Goal: Task Accomplishment & Management: Manage account settings

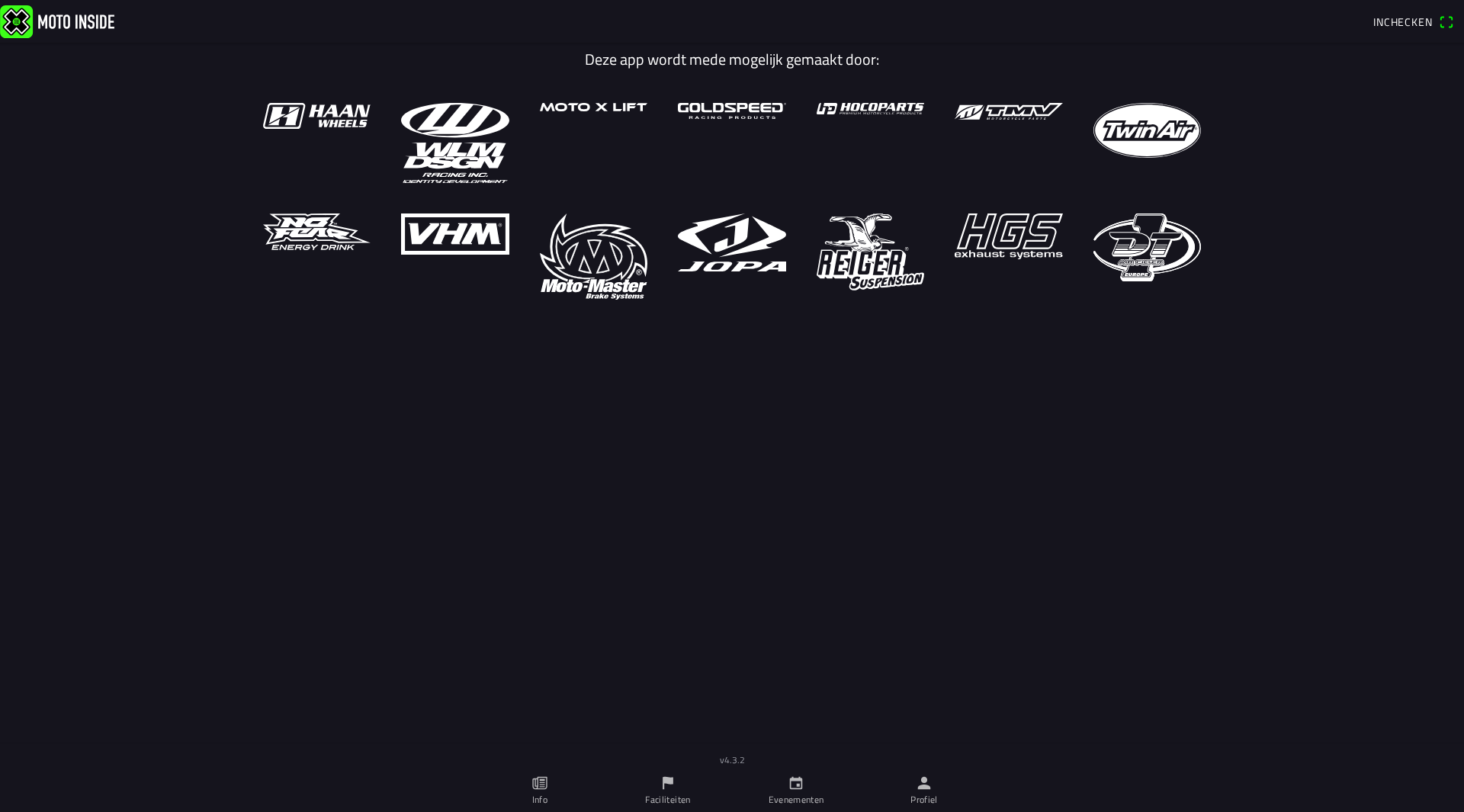
click at [921, 789] on icon "person" at bounding box center [925, 783] width 13 height 13
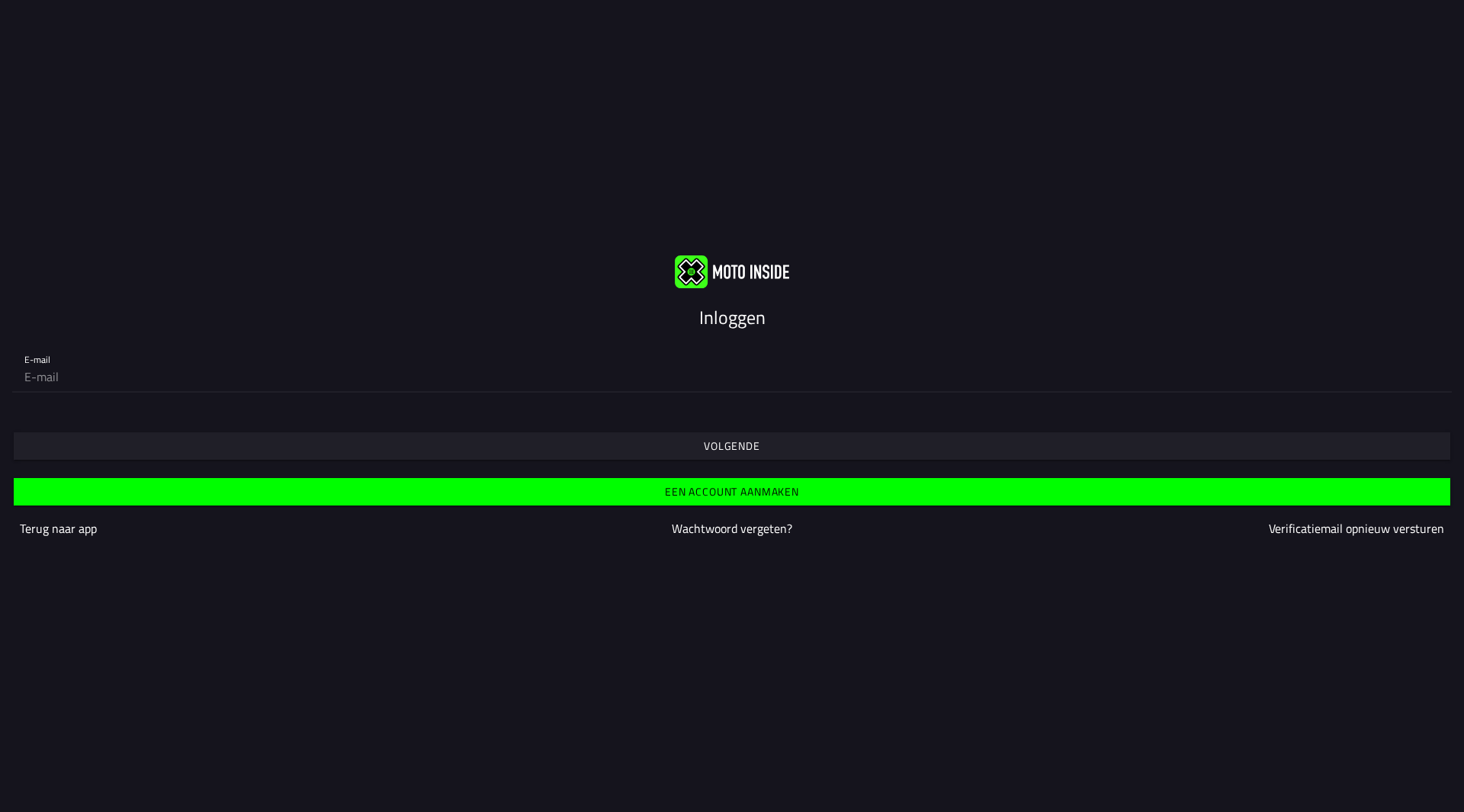
click at [659, 362] on input "email" at bounding box center [732, 376] width 1416 height 30
type input "[EMAIL_ADDRESS][DOMAIN_NAME]"
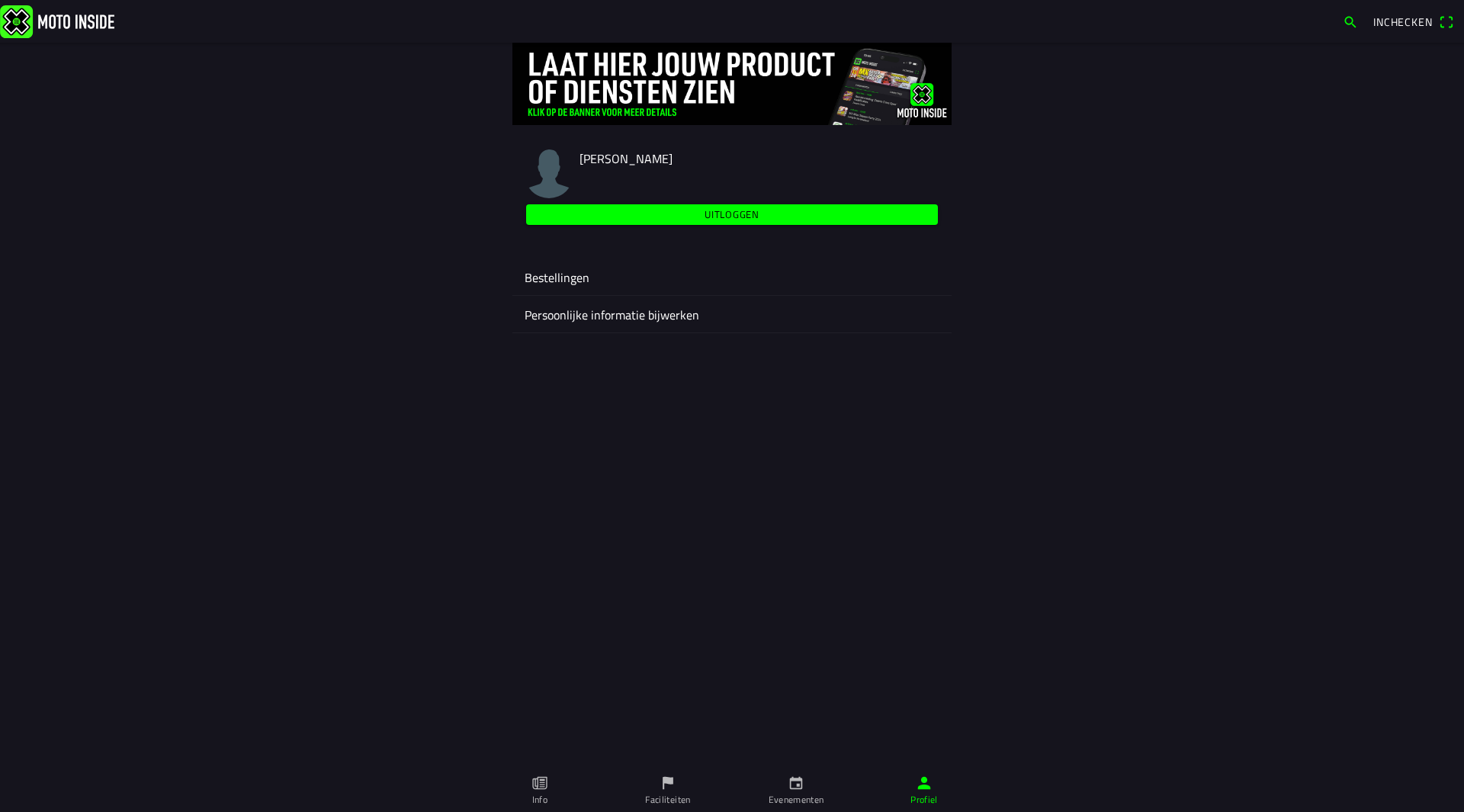
click at [797, 794] on ion-label "Evenementen" at bounding box center [796, 800] width 55 height 14
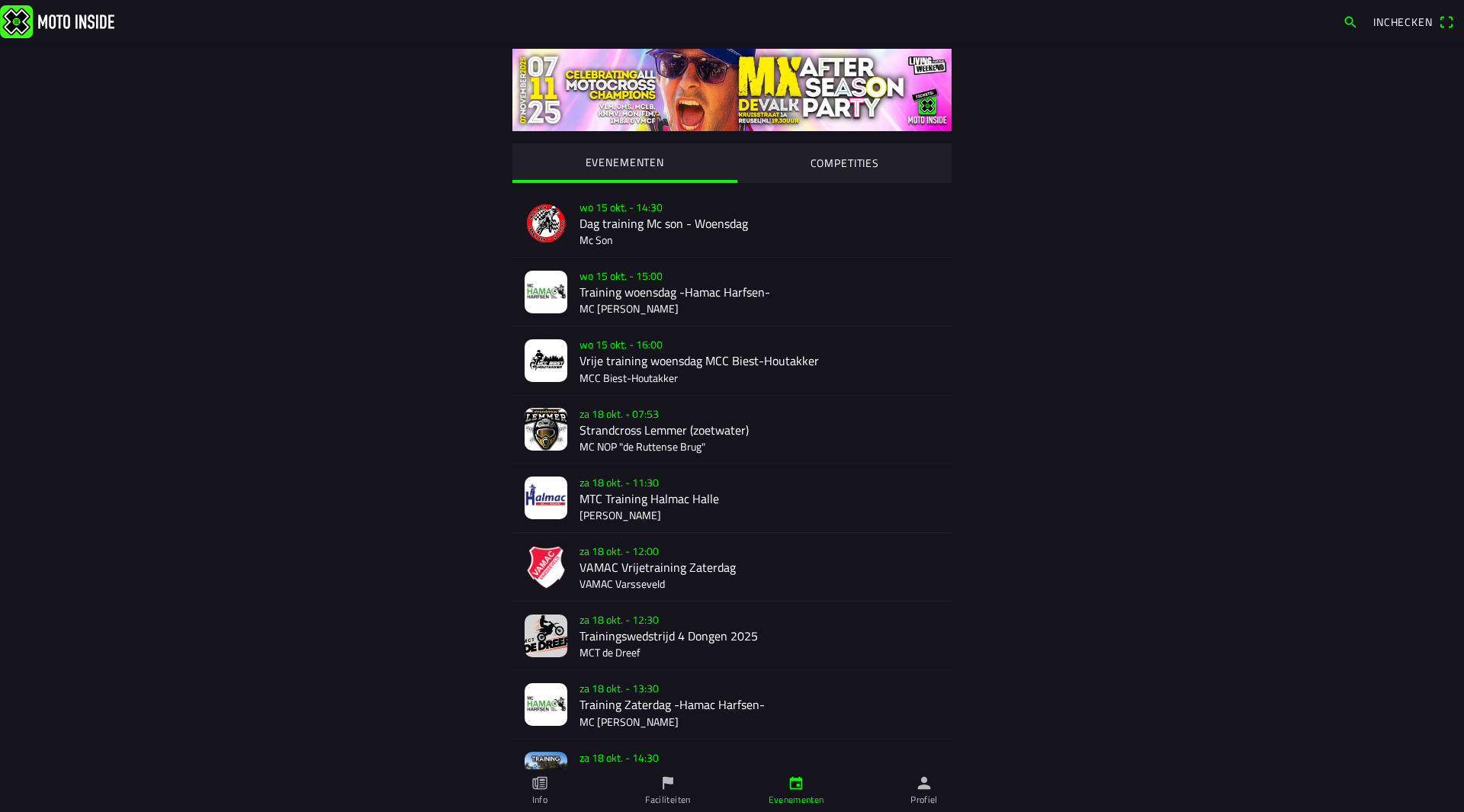
click at [839, 150] on button "COMPETITIES" at bounding box center [844, 162] width 215 height 38
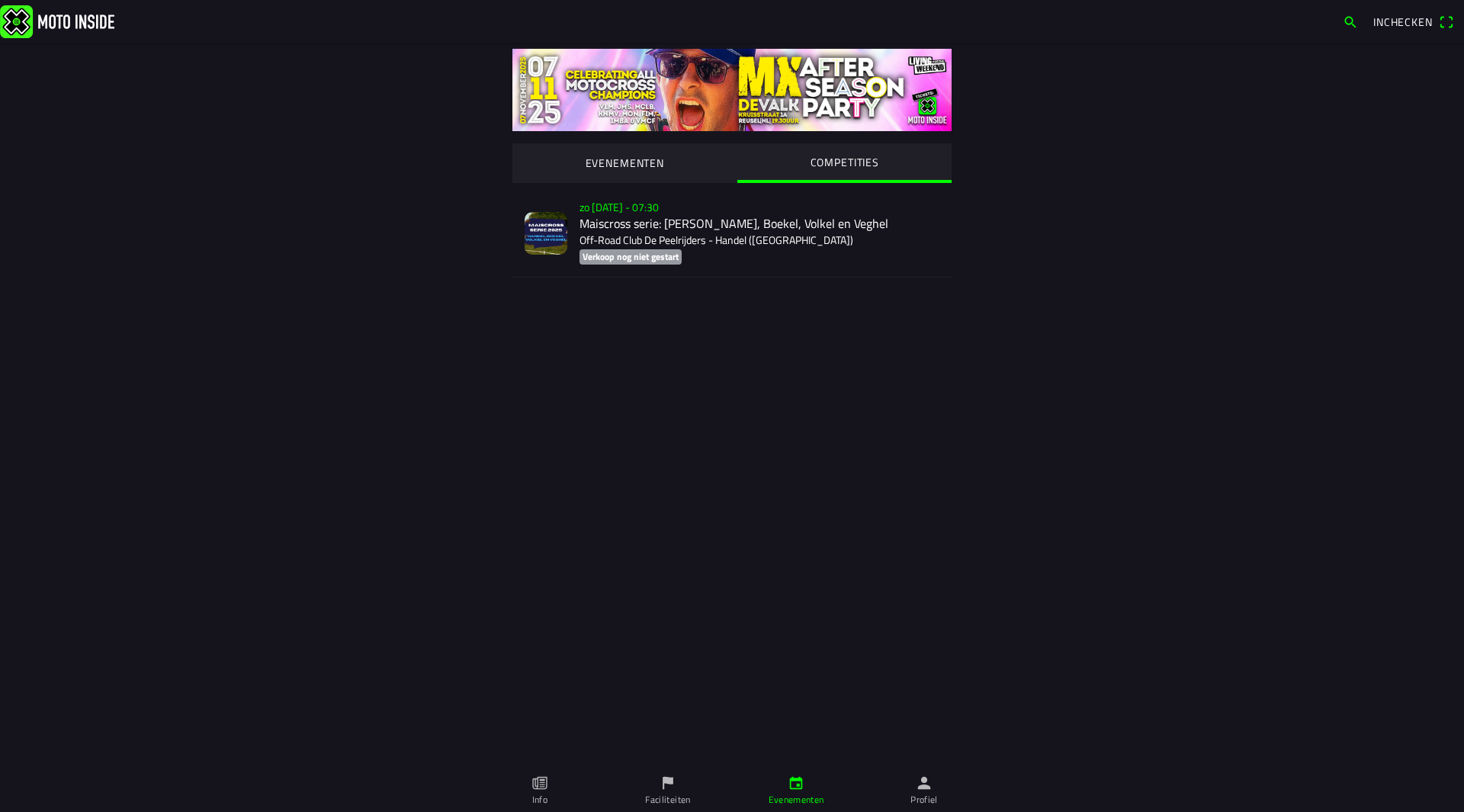
click at [762, 229] on div "zo [DATE] - 07:30 Maiscross serie: Handel, Boekel, Volkel en Veghel Off-Road Cl…" at bounding box center [759, 233] width 360 height 88
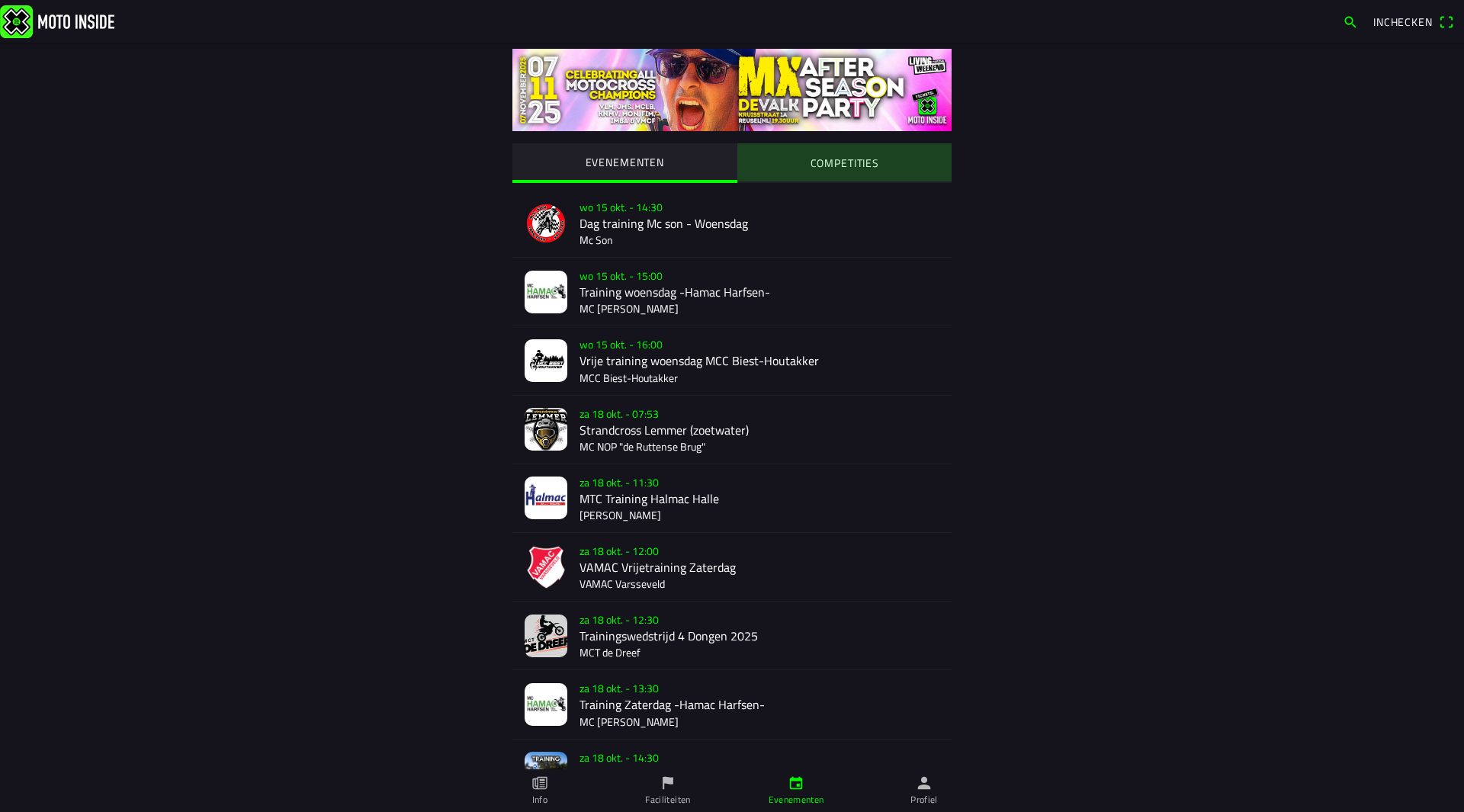
click at [0, 0] on slot "COMPETITIES" at bounding box center [0, 0] width 0 height 0
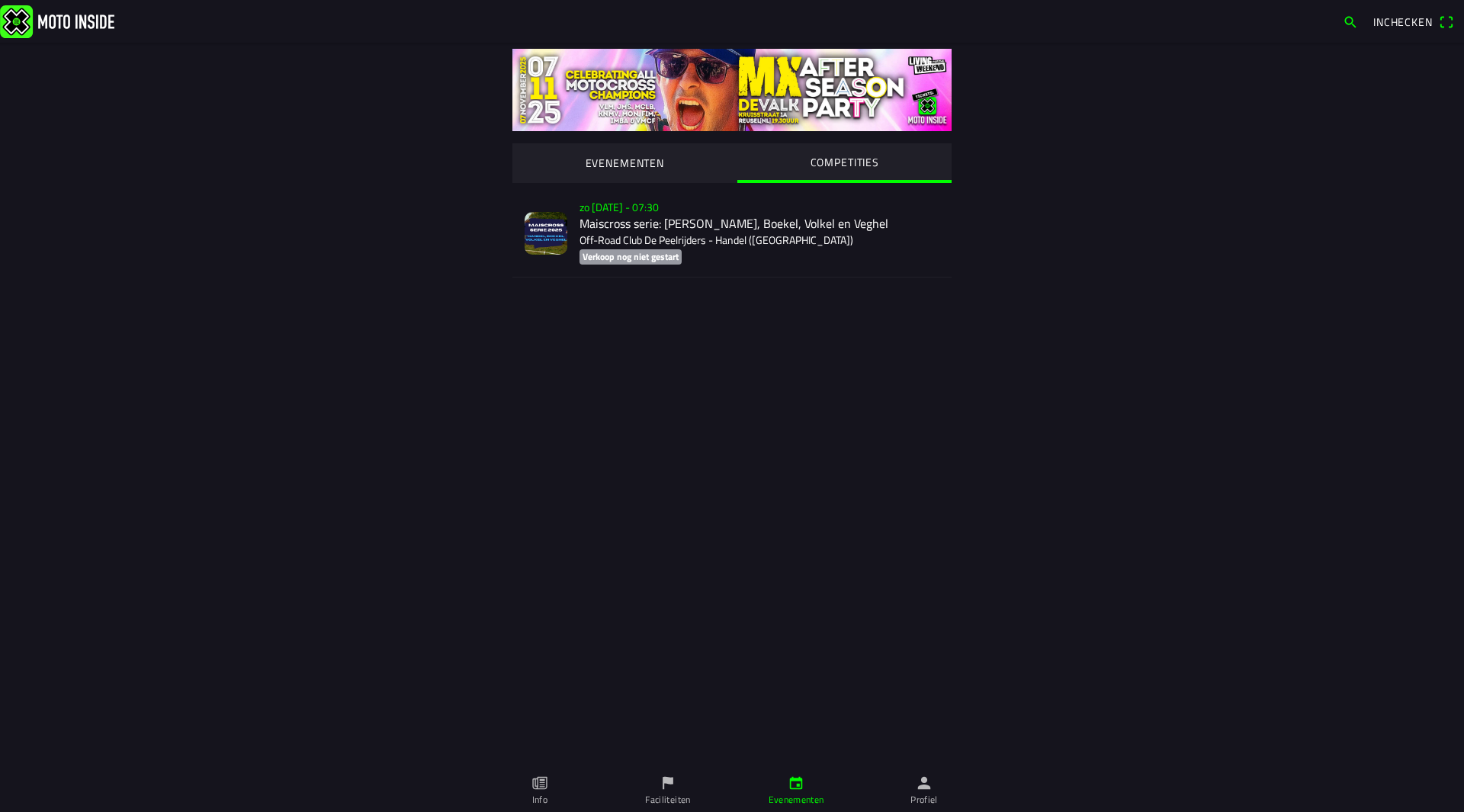
click at [709, 230] on div "zo [DATE] - 07:30 Maiscross serie: Handel, Boekel, Volkel en Veghel Off-Road Cl…" at bounding box center [759, 233] width 360 height 88
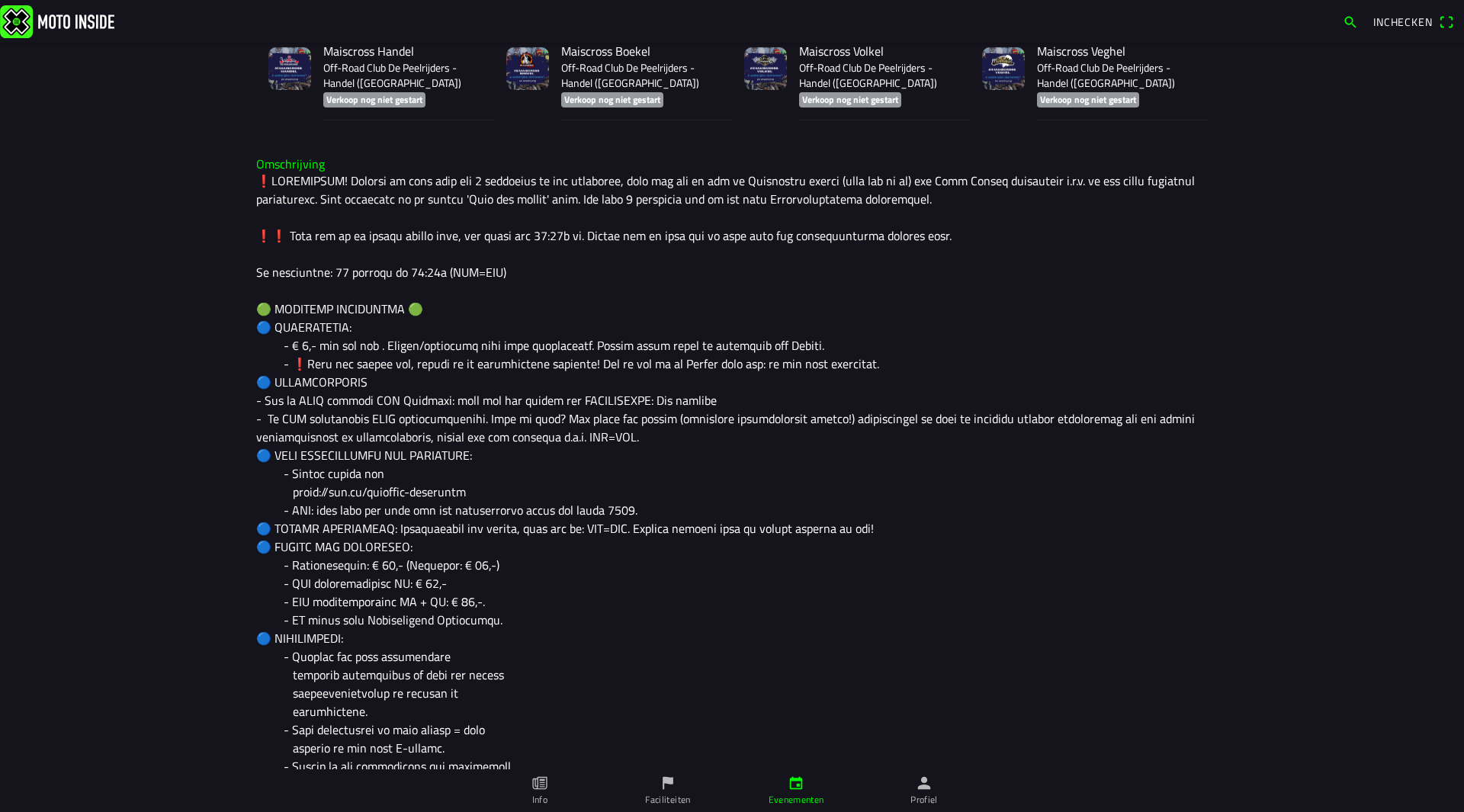
scroll to position [82, 0]
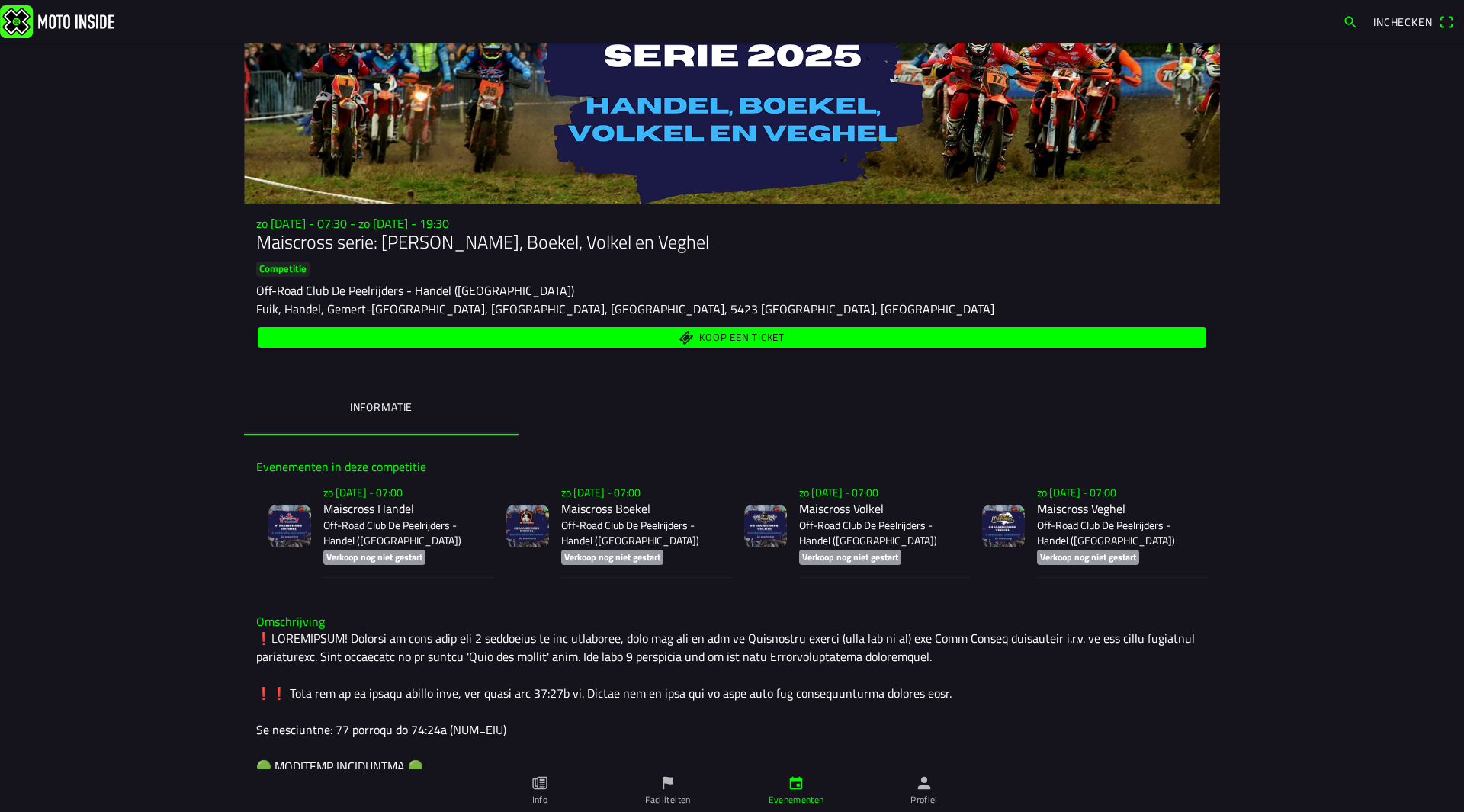
click at [753, 342] on span "Koop een ticket" at bounding box center [742, 338] width 85 height 10
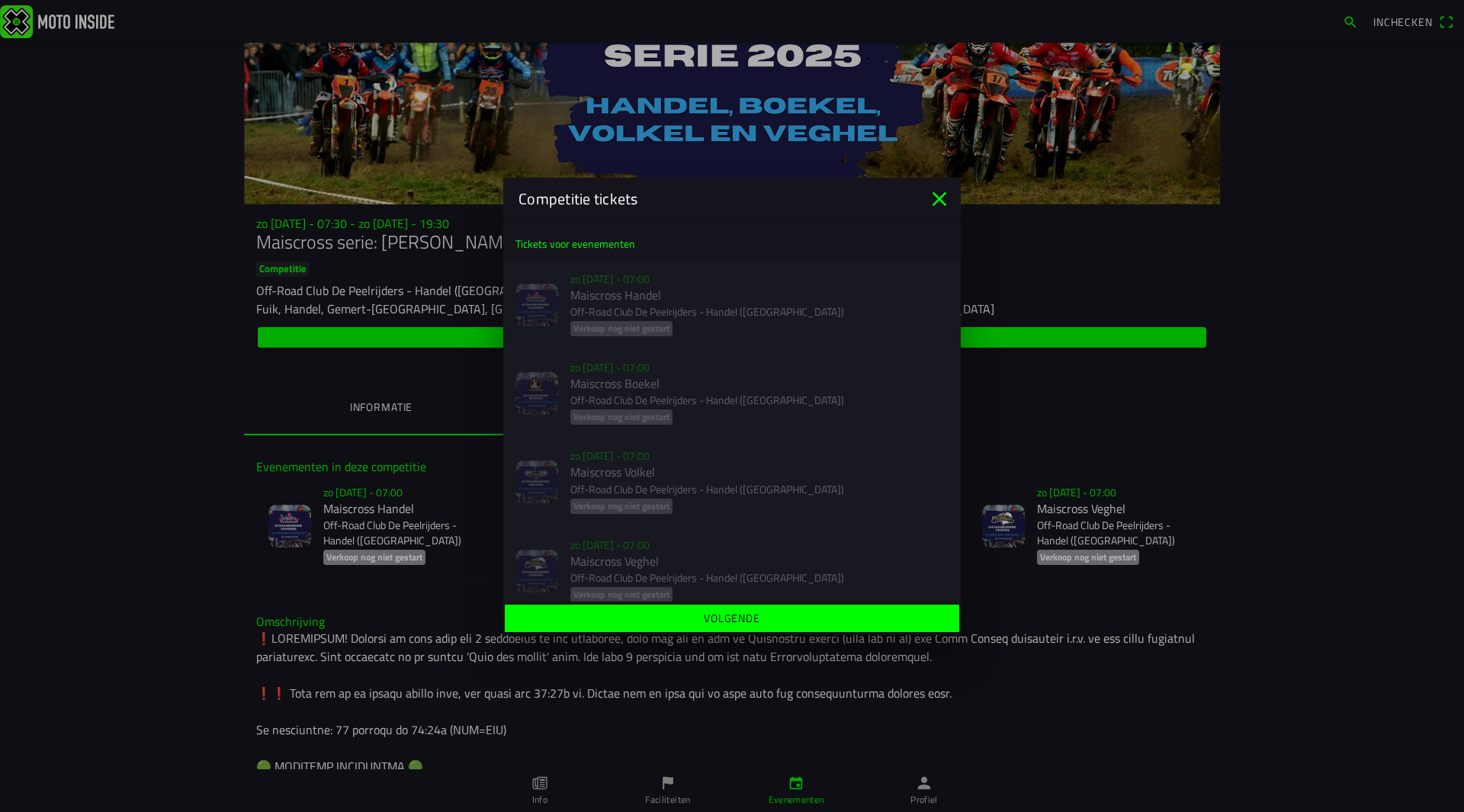
click at [628, 328] on div "zo [DATE] - 07:00 Maiscross Handel Off-Road Club De Peelrijders - Handel ([GEOG…" at bounding box center [732, 305] width 457 height 88
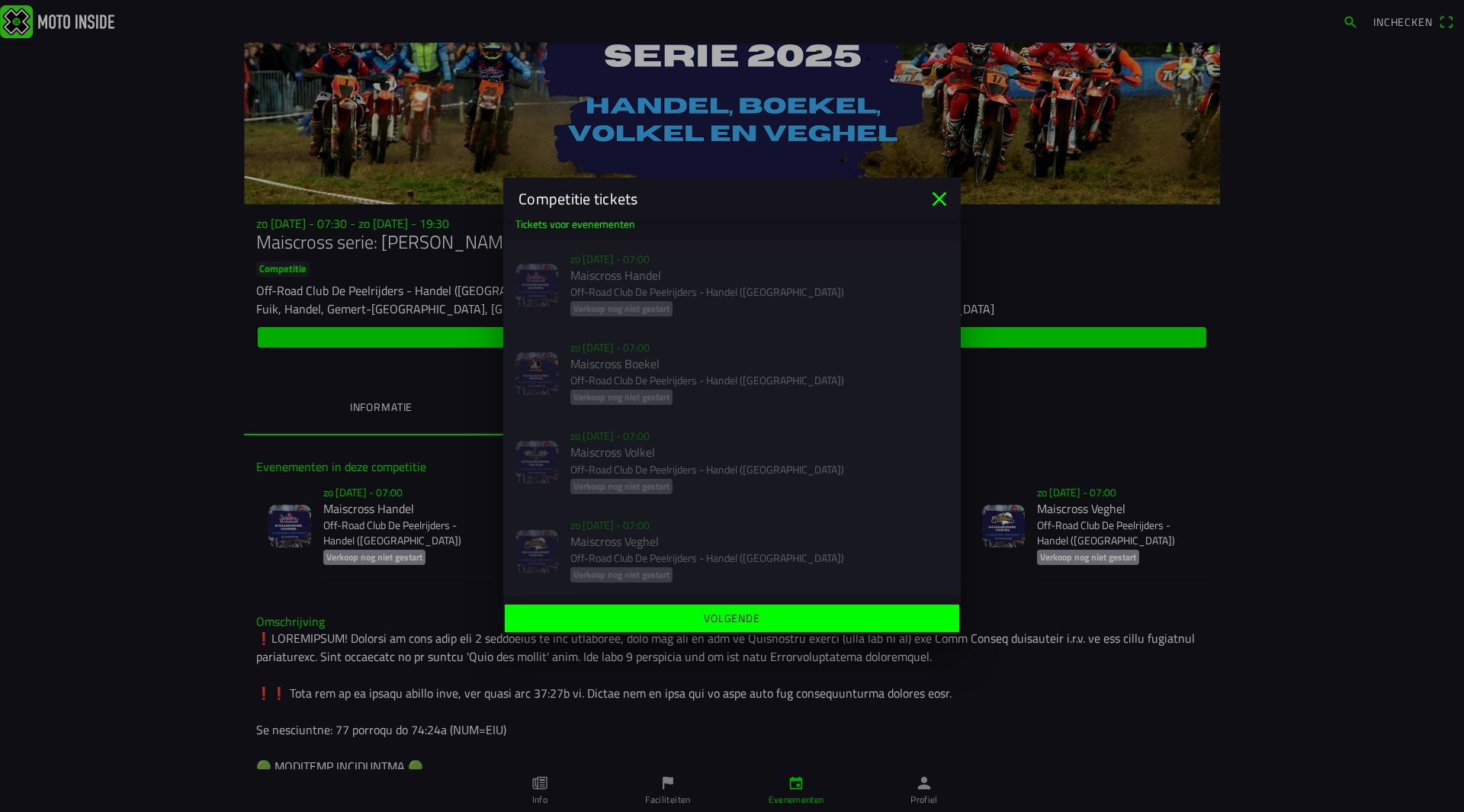
click at [619, 289] on div "zo [DATE] - 07:00 Maiscross Handel Off-Road Club De Peelrijders - Handel ([GEOG…" at bounding box center [732, 284] width 457 height 88
click at [627, 402] on div "zo [DATE] - 07:00 Maiscross Boekel Off-Road Club De Peelrijders - Handel ([GEOG…" at bounding box center [732, 373] width 457 height 88
click at [0, 0] on slot "Volgende" at bounding box center [0, 0] width 0 height 0
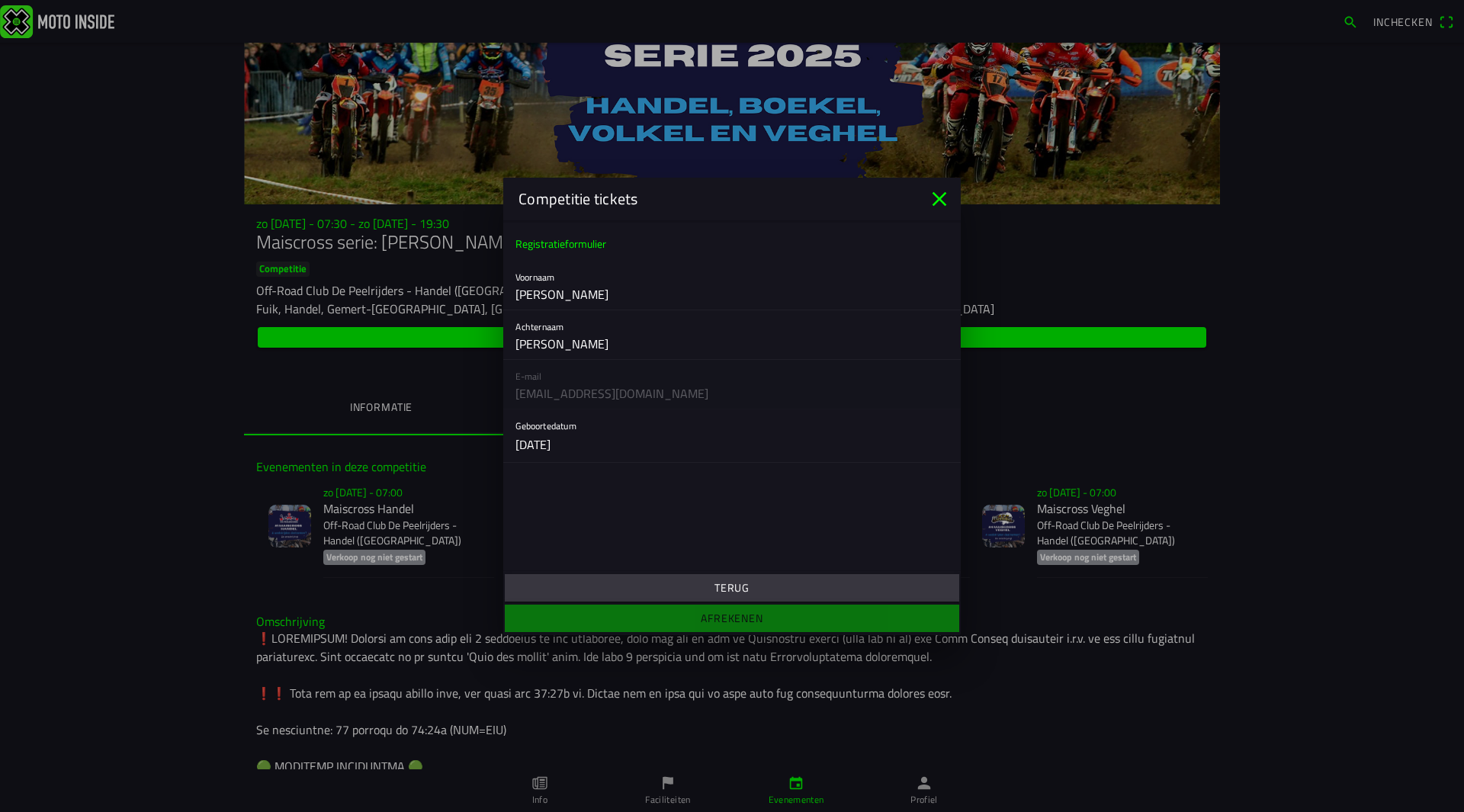
scroll to position [0, 0]
click at [591, 399] on div "E-mail [EMAIL_ADDRESS][DOMAIN_NAME]" at bounding box center [732, 385] width 457 height 49
click at [748, 622] on ion-footer "Terug Afrekenen" at bounding box center [732, 603] width 457 height 64
click at [585, 404] on div "E-mail [EMAIL_ADDRESS][DOMAIN_NAME]" at bounding box center [732, 385] width 457 height 49
click at [946, 205] on icon "close" at bounding box center [940, 199] width 15 height 15
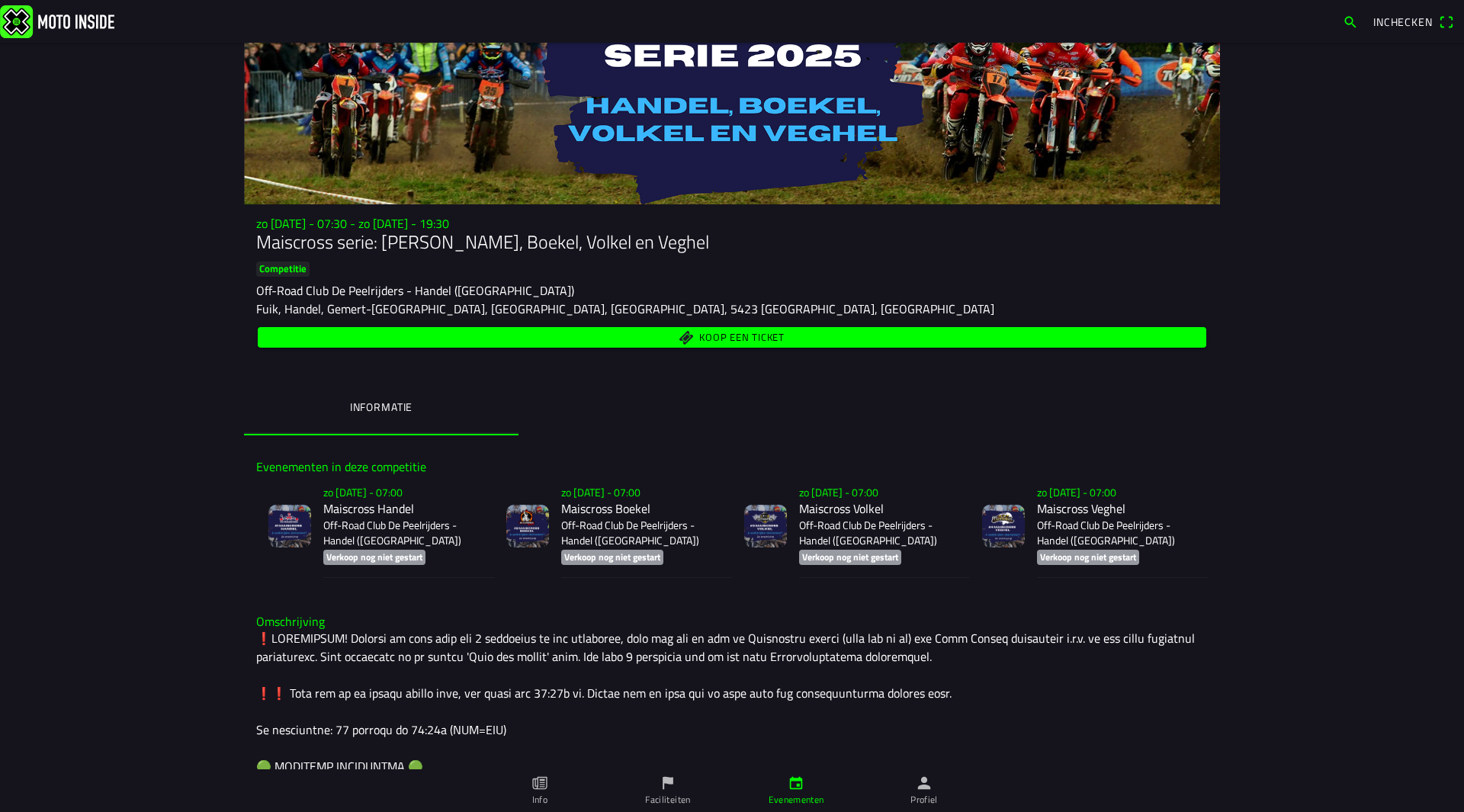
click at [1340, 166] on main "zo [DATE] - 07:30 - zo [DATE] - 19:30 Maiscross serie: Handel, Boekel, Volkel e…" at bounding box center [732, 427] width 1464 height 769
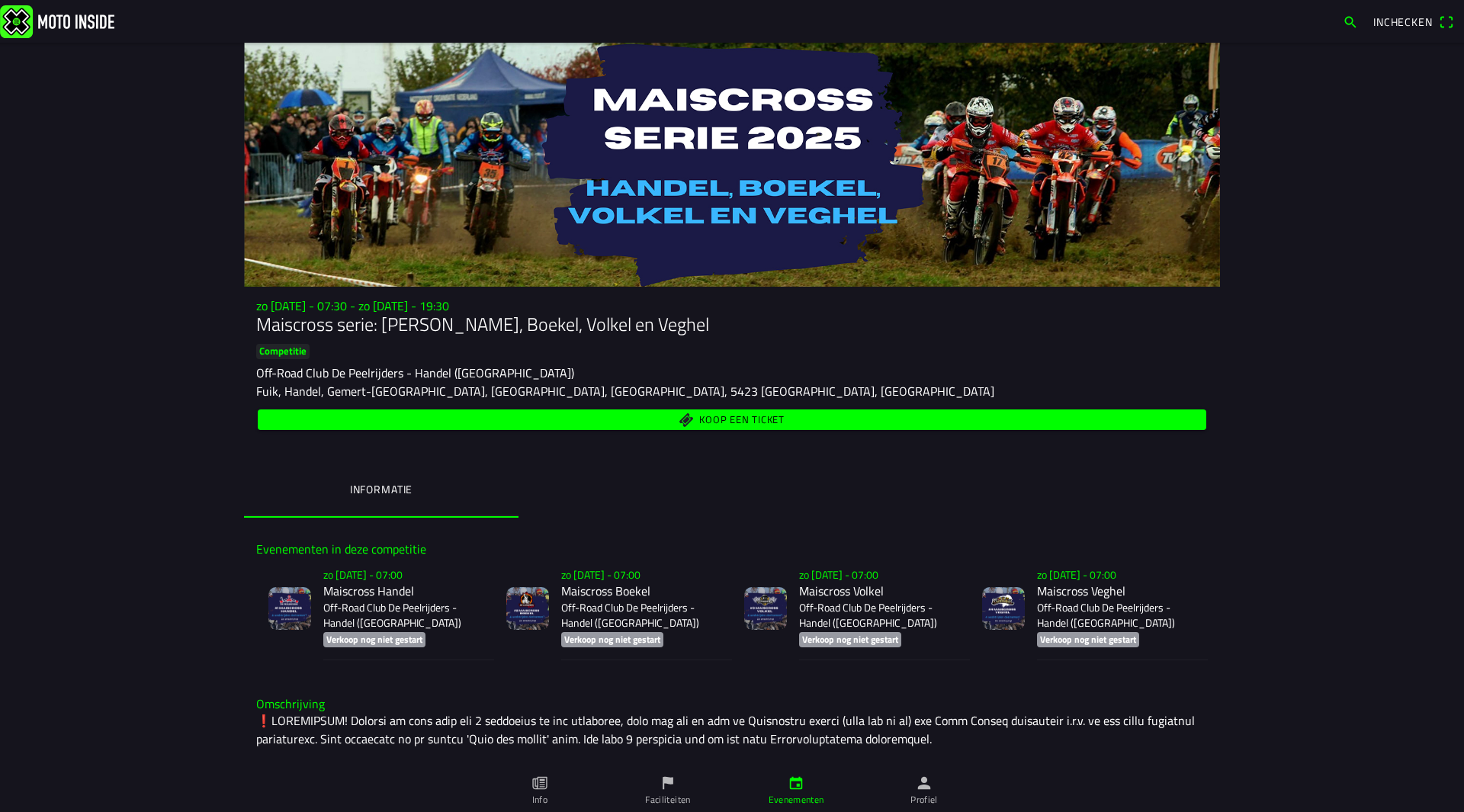
click at [920, 787] on icon "person" at bounding box center [925, 783] width 13 height 13
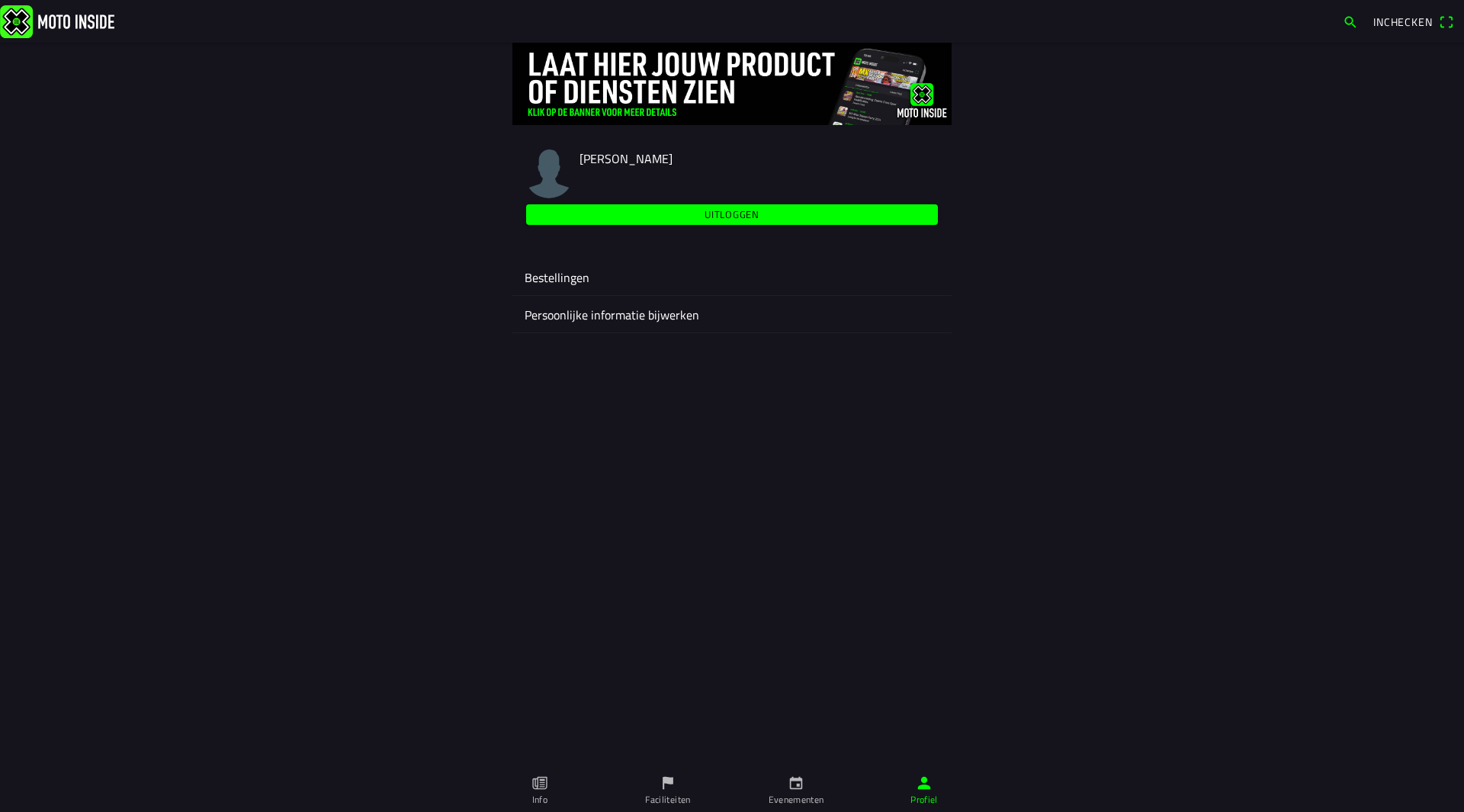
click at [633, 320] on ion-label "Persoonlijke informatie bijwerken" at bounding box center [732, 314] width 415 height 18
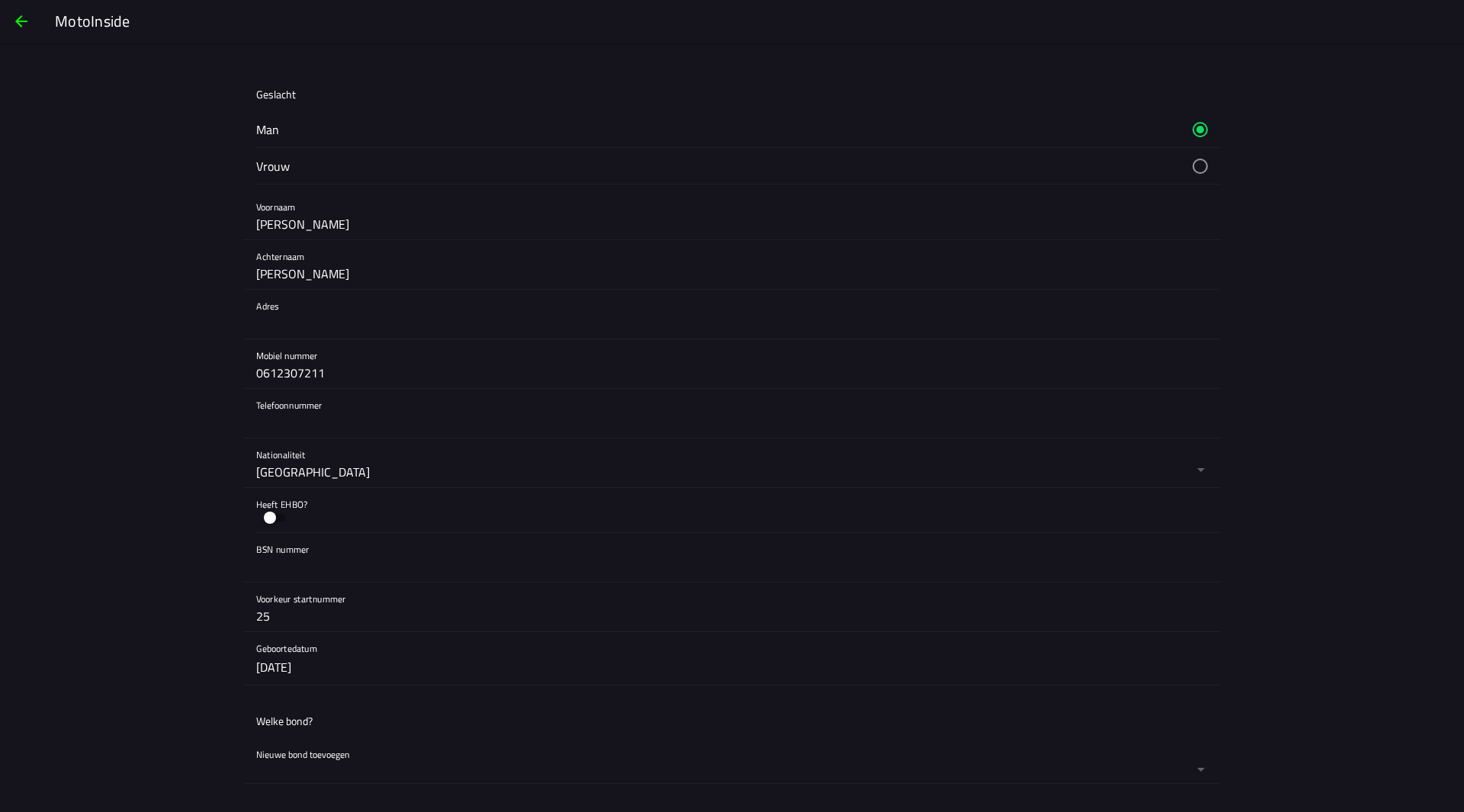
scroll to position [381, 0]
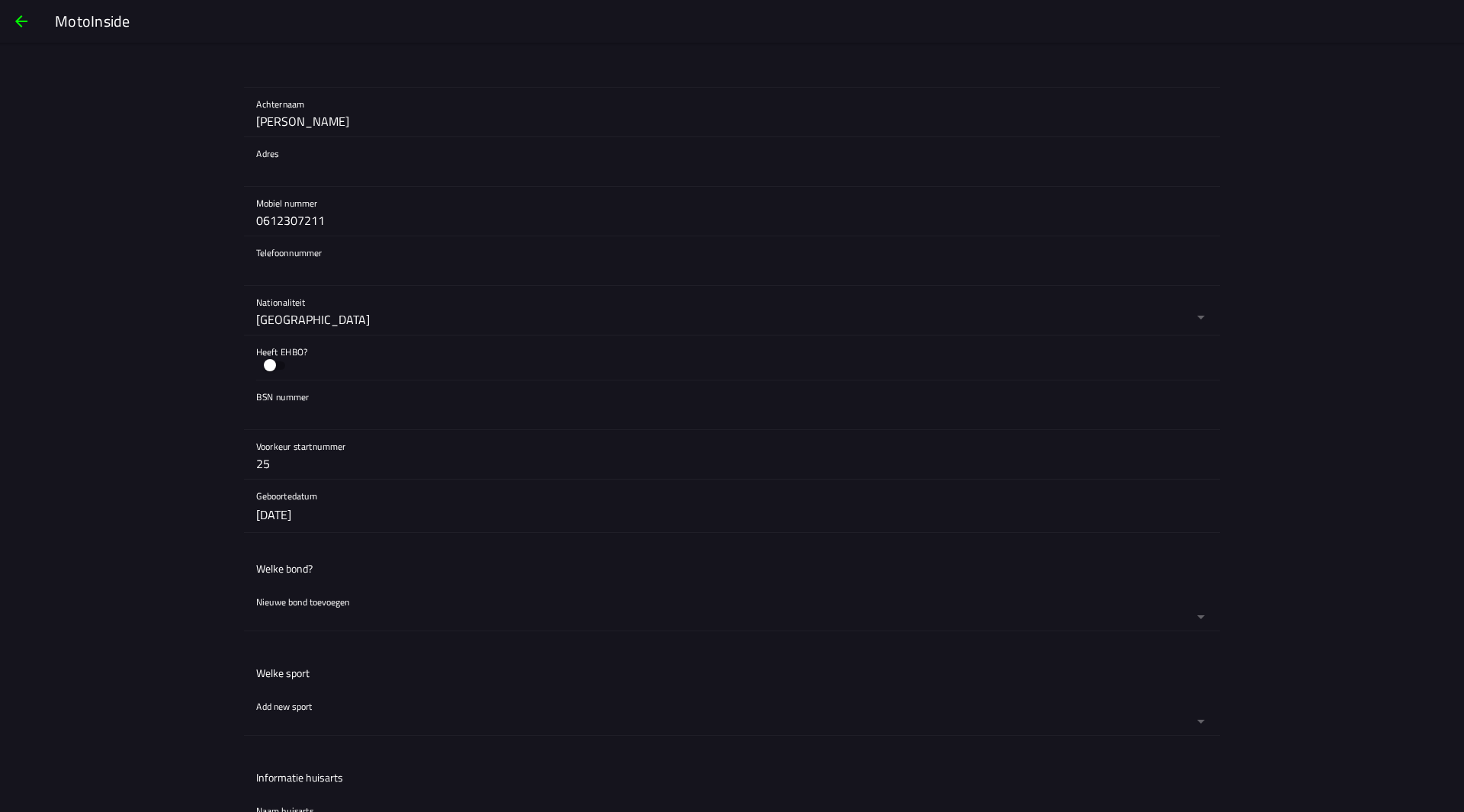
click at [299, 417] on input "text" at bounding box center [732, 413] width 952 height 30
click at [113, 381] on main "Persoonlijke informatie bijwerken Two-factor verificatie Two-factor verificatie…" at bounding box center [732, 470] width 1464 height 769
click at [318, 362] on div "Heeft EHBO?" at bounding box center [732, 357] width 952 height 45
click at [262, 366] on button "button" at bounding box center [274, 365] width 37 height 23
click at [268, 369] on button "button" at bounding box center [274, 365] width 37 height 23
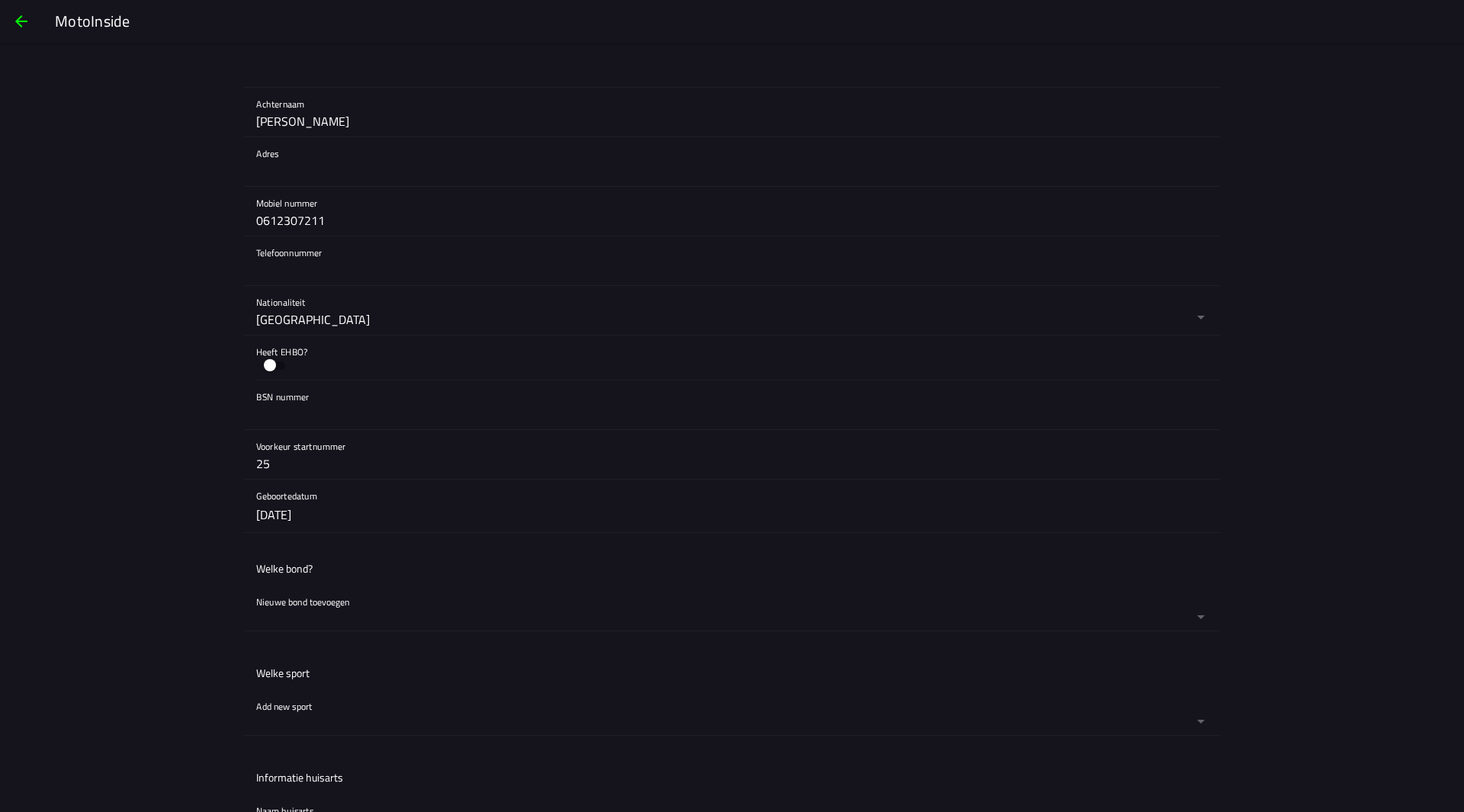
click at [207, 363] on main "Persoonlijke informatie bijwerken Two-factor verificatie Two-factor verificatie…" at bounding box center [732, 470] width 1464 height 769
click at [145, 198] on main "Persoonlijke informatie bijwerken Two-factor verificatie Two-factor verificatie…" at bounding box center [732, 470] width 1464 height 769
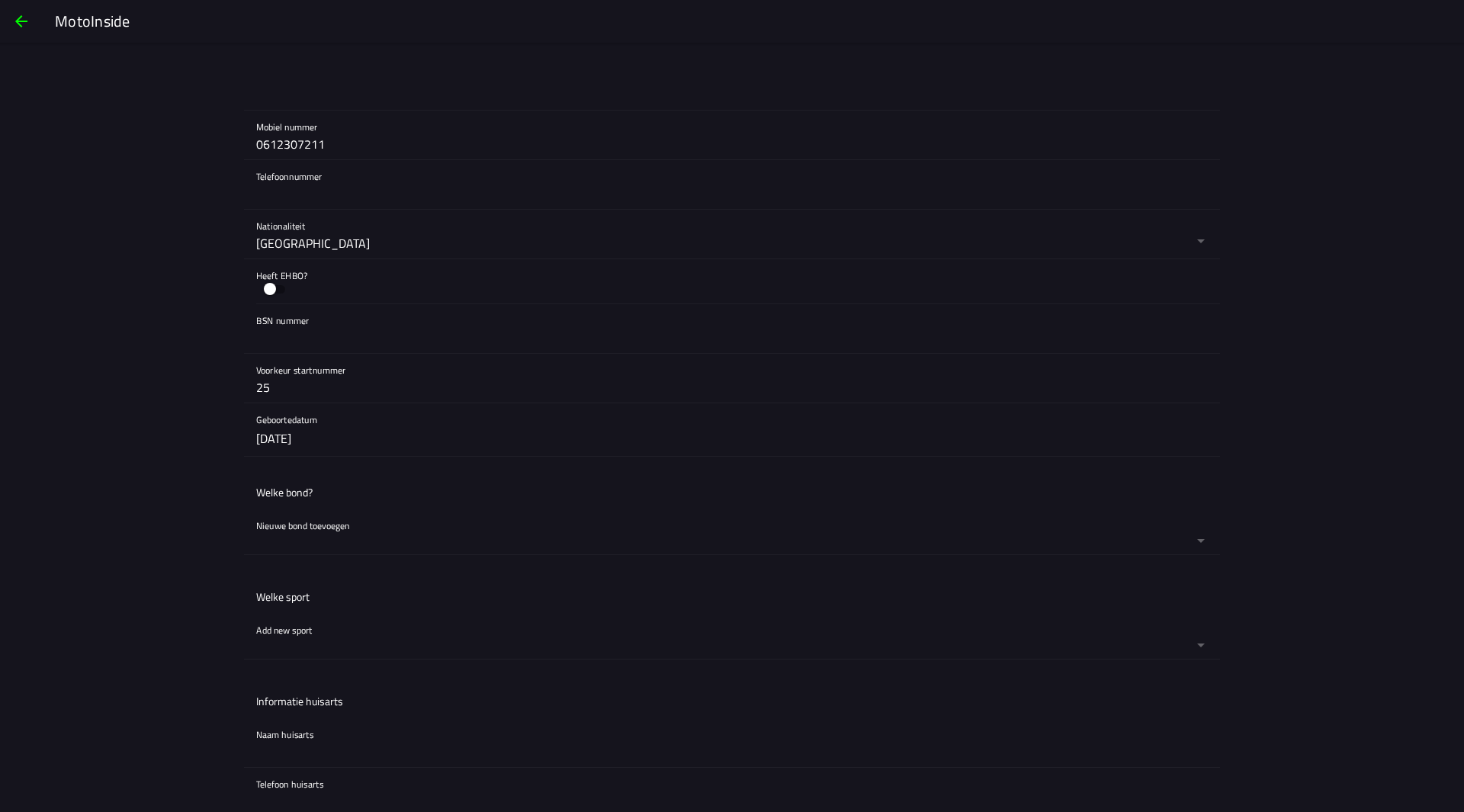
scroll to position [610, 0]
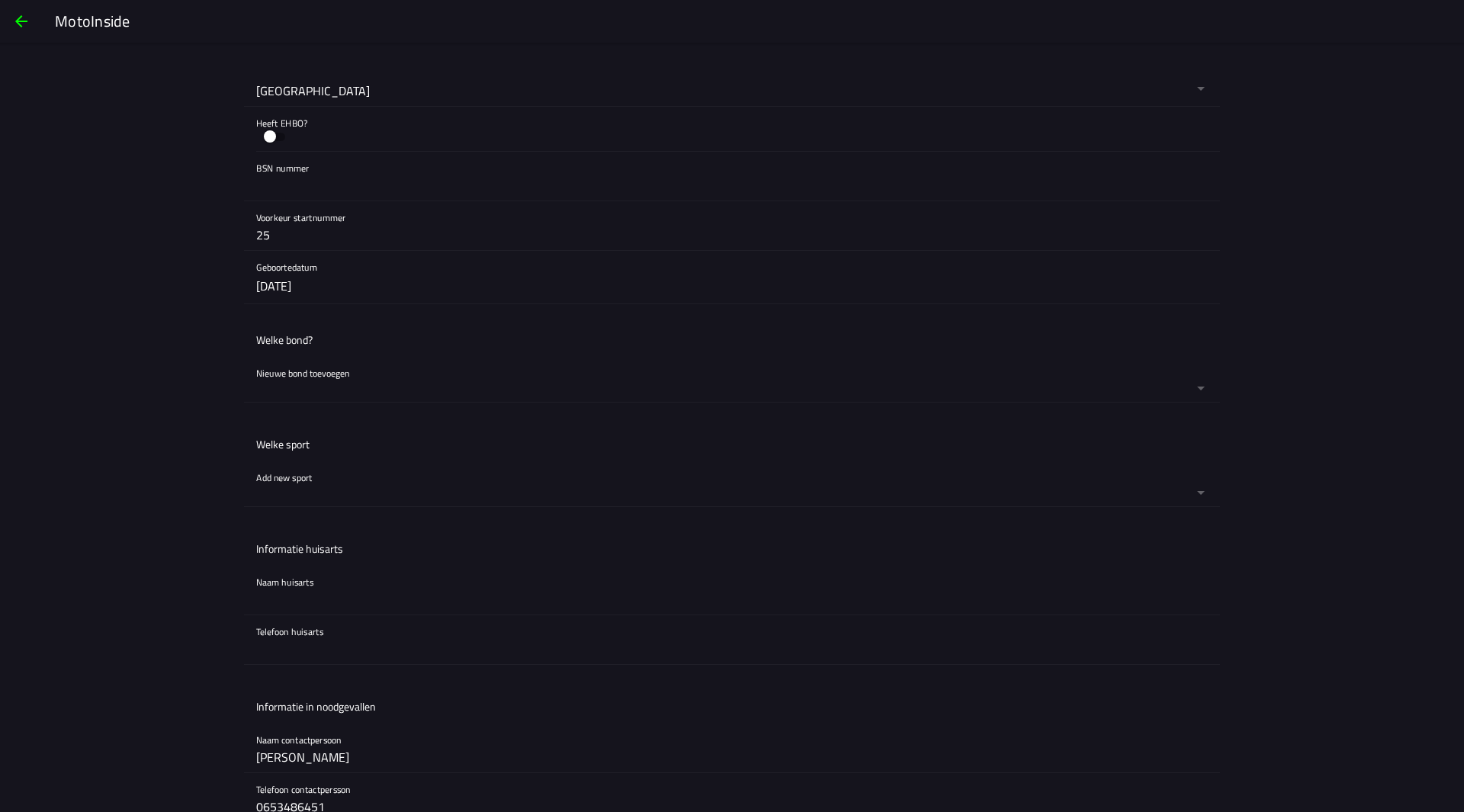
click at [353, 379] on button "button" at bounding box center [738, 380] width 964 height 45
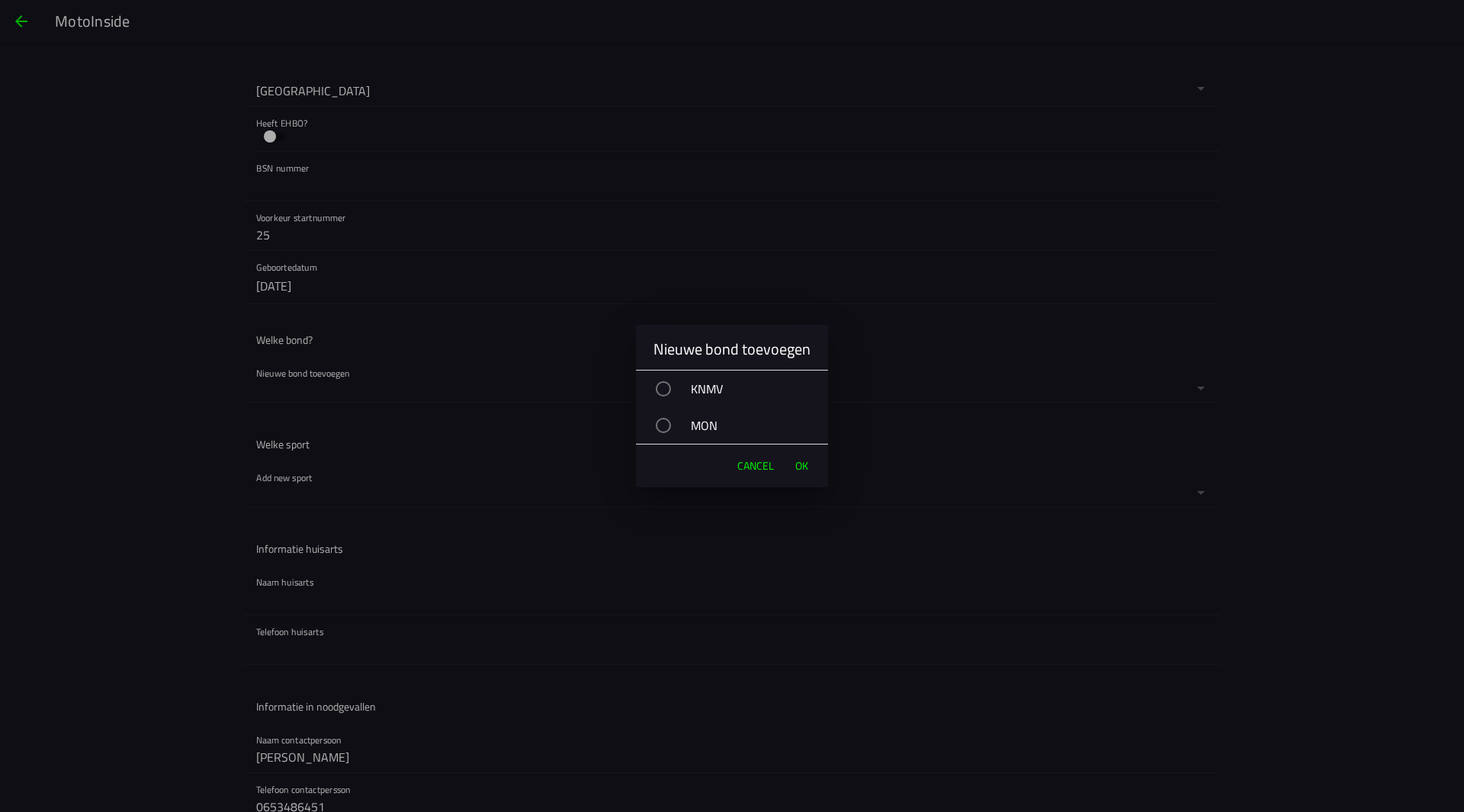
click at [660, 425] on div "button" at bounding box center [664, 426] width 16 height 16
click at [797, 461] on span "OK" at bounding box center [802, 466] width 13 height 16
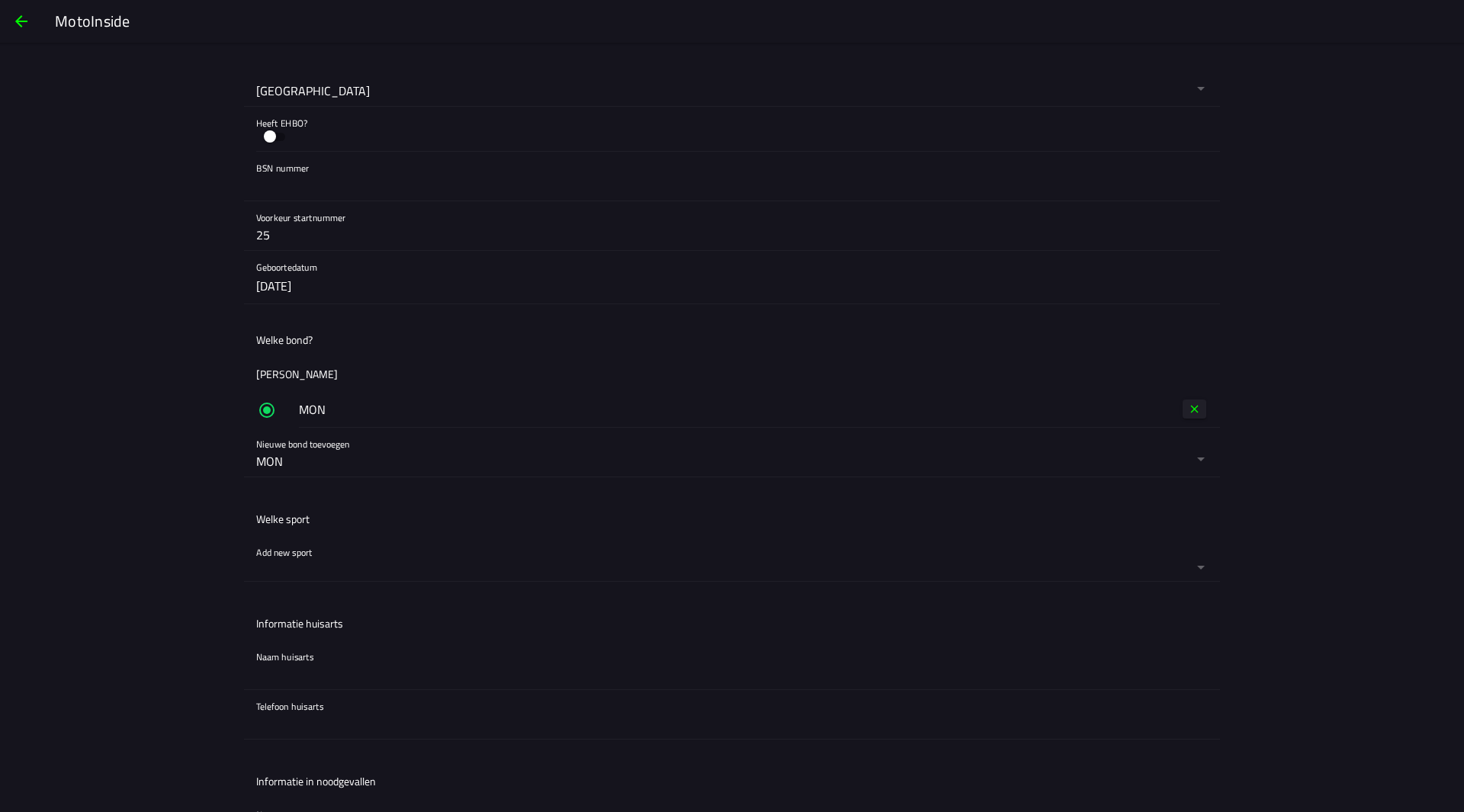
click at [302, 552] on button "button" at bounding box center [738, 559] width 964 height 45
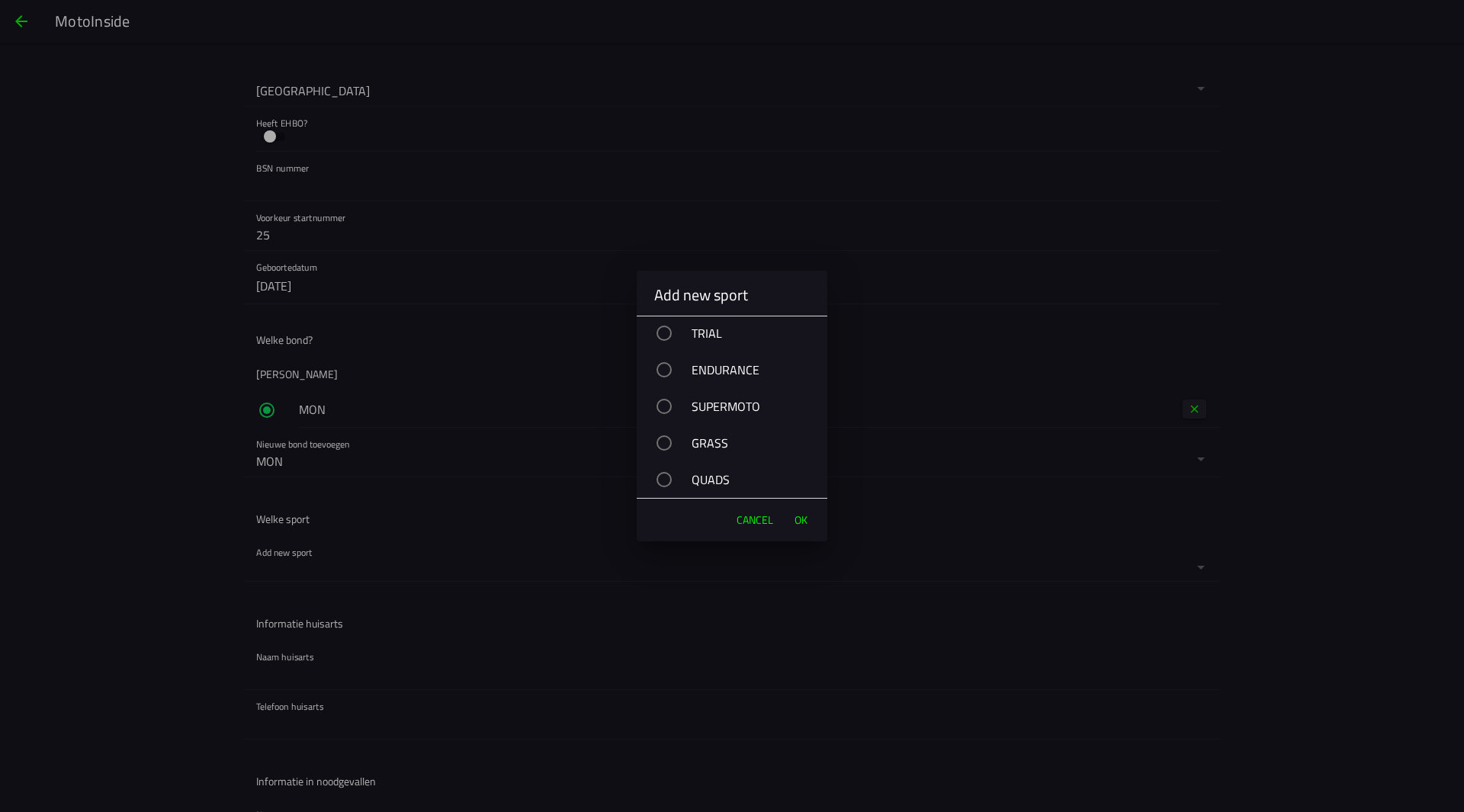
scroll to position [0, 0]
click at [668, 339] on div "button" at bounding box center [664, 335] width 16 height 16
click at [809, 517] on button "OK" at bounding box center [801, 520] width 28 height 30
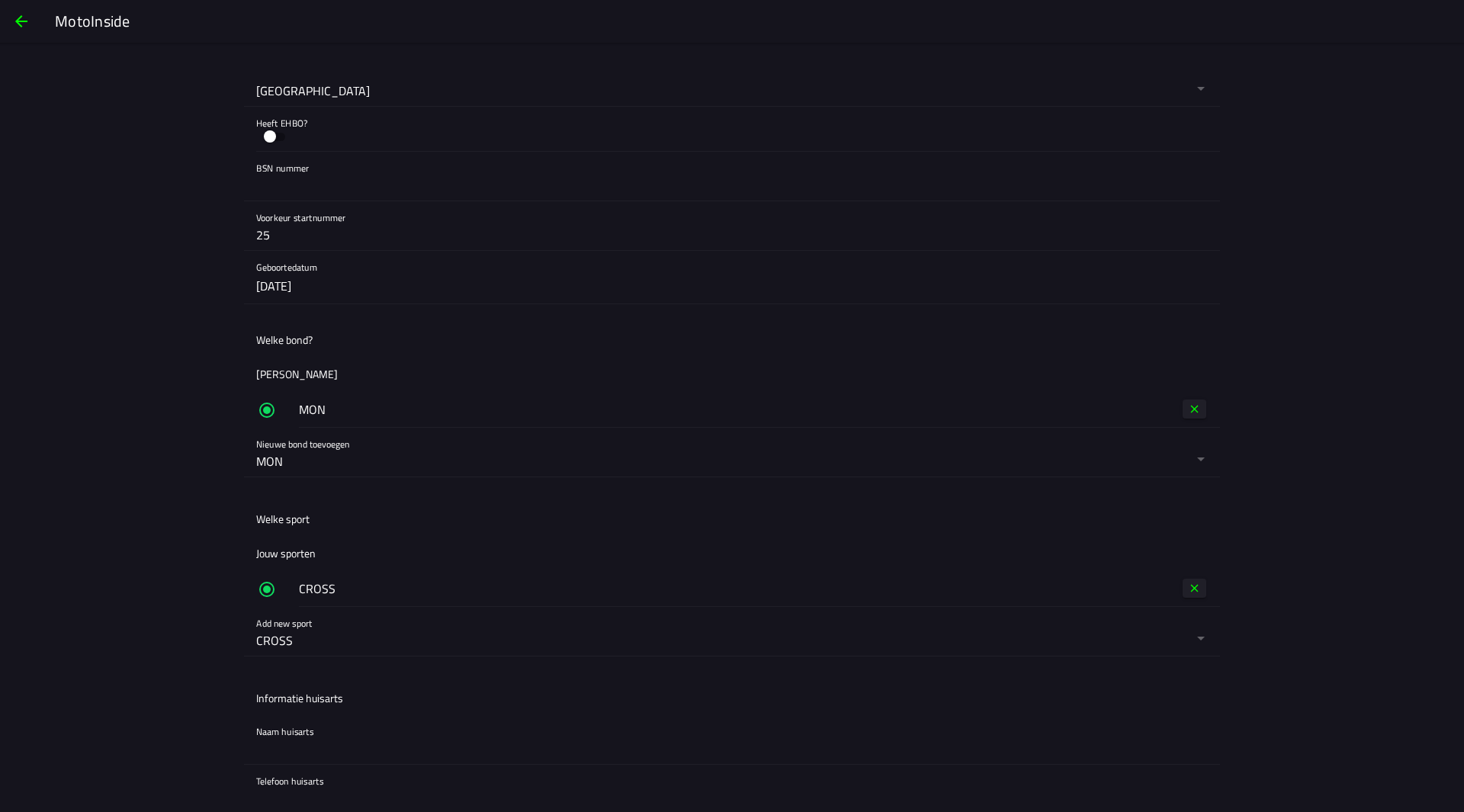
click at [143, 653] on main "Persoonlijke informatie bijwerken Two-factor verificatie Two-factor verificatie…" at bounding box center [732, 470] width 1464 height 769
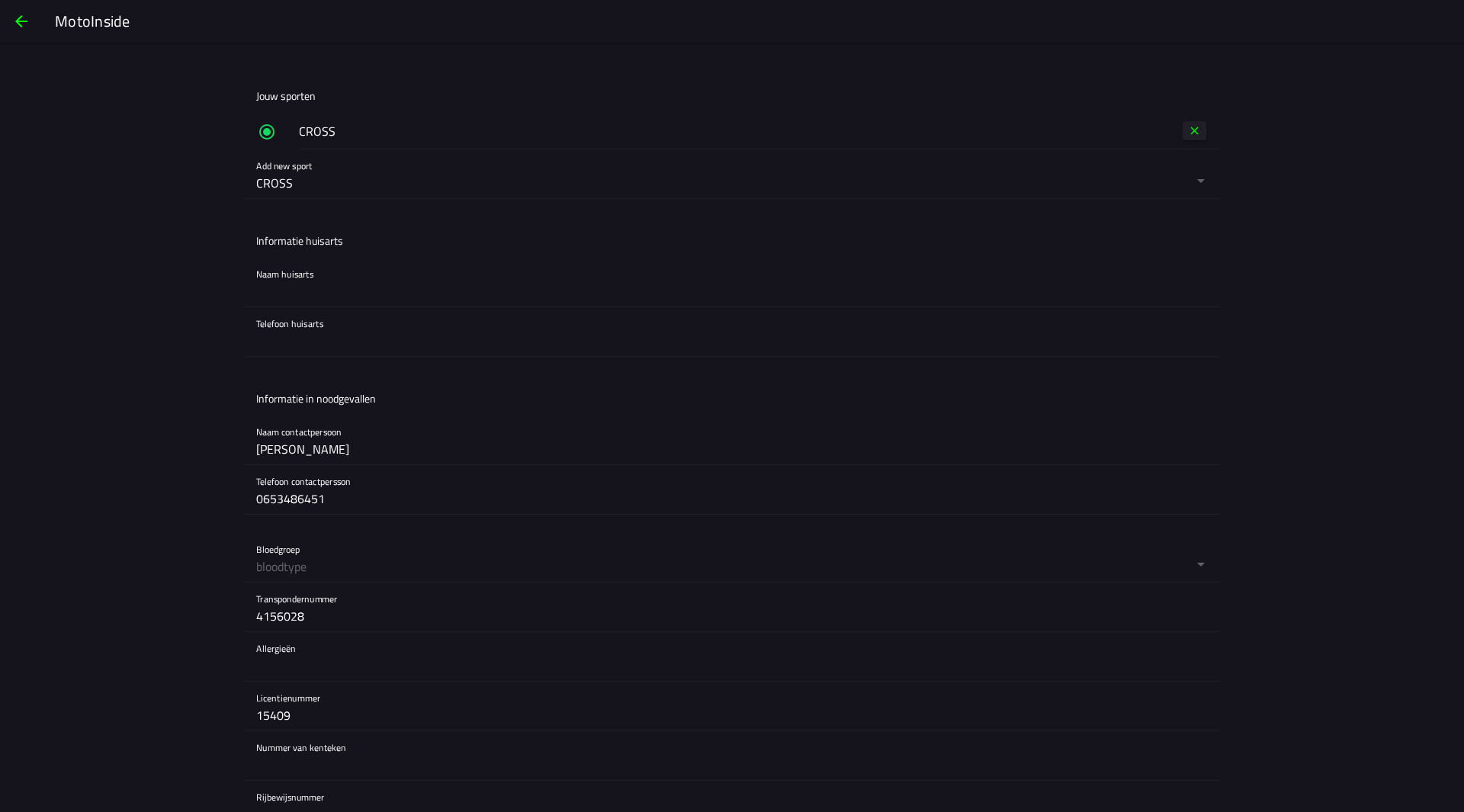
scroll to position [1143, 0]
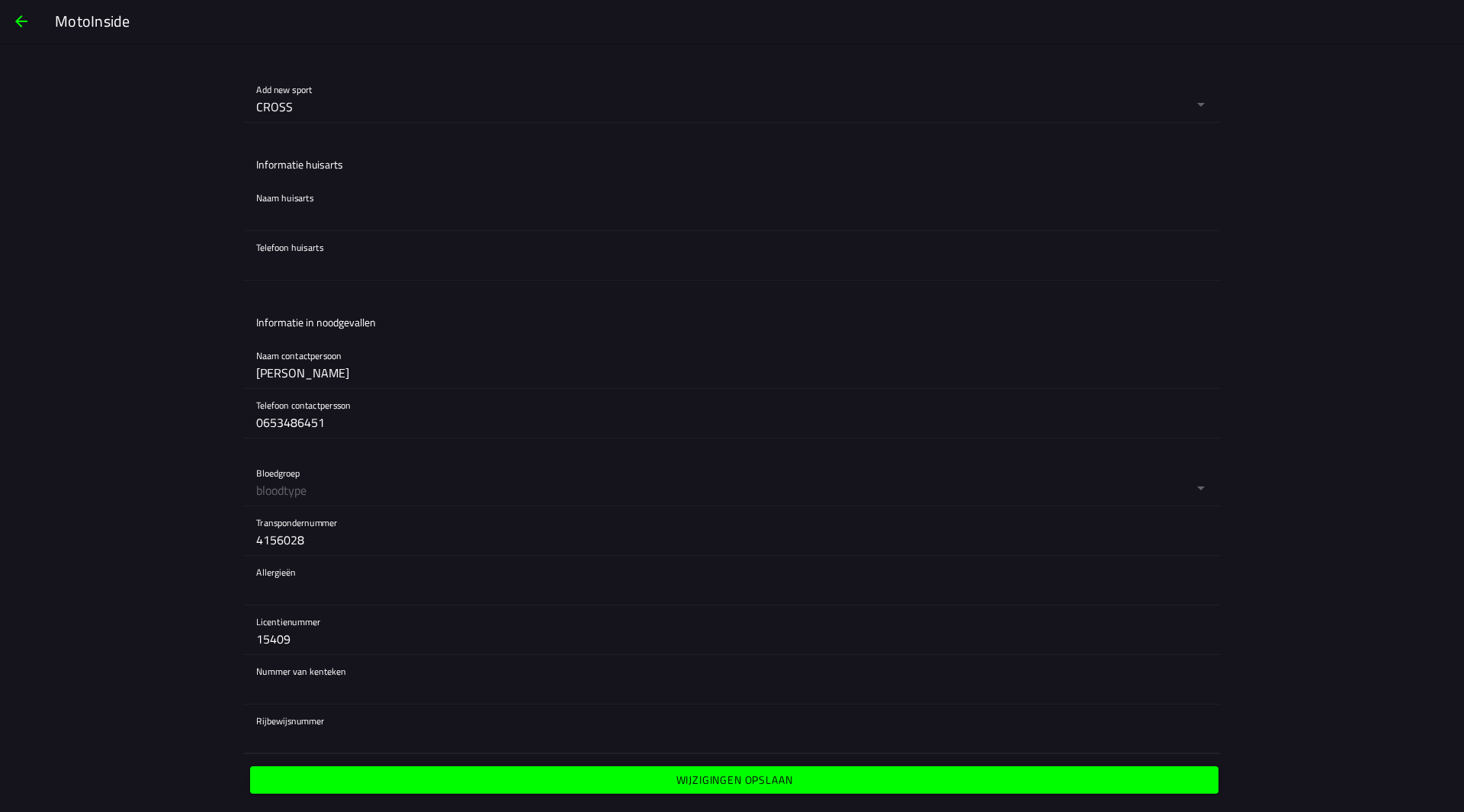
click at [307, 740] on input "text" at bounding box center [732, 738] width 952 height 30
click at [328, 692] on input "text" at bounding box center [732, 688] width 952 height 30
